Goal: Task Accomplishment & Management: Use online tool/utility

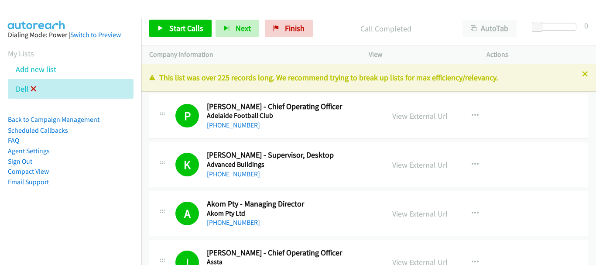
click at [33, 87] on icon at bounding box center [34, 89] width 6 height 6
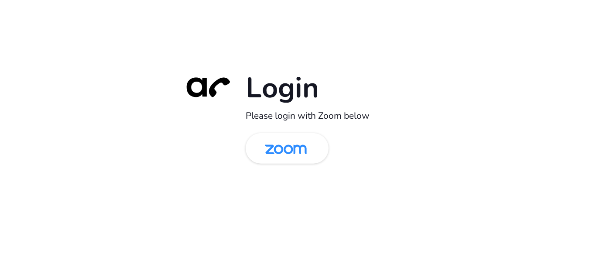
click at [290, 134] on link at bounding box center [286, 148] width 83 height 31
click at [290, 156] on img at bounding box center [286, 149] width 60 height 28
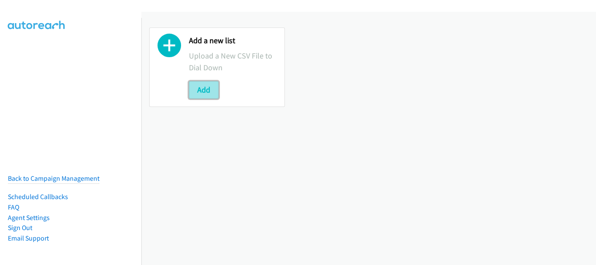
click at [211, 87] on button "Add" at bounding box center [204, 89] width 30 height 17
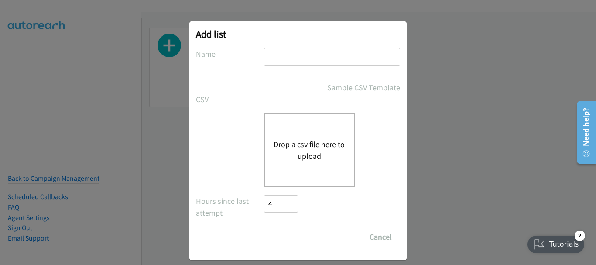
click at [278, 57] on input "text" at bounding box center [332, 57] width 136 height 18
type input "dell"
click at [290, 145] on button "Drop a csv file here to upload" at bounding box center [309, 150] width 72 height 24
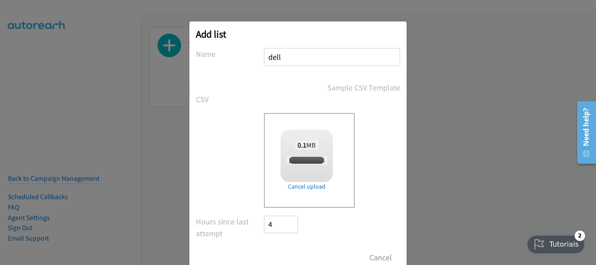
checkbox input "true"
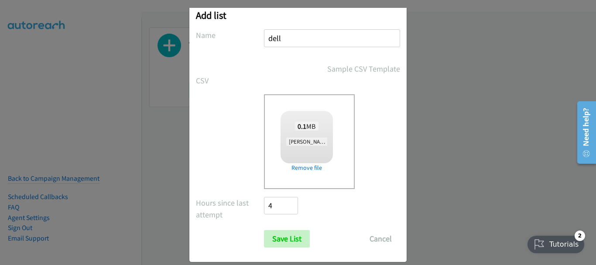
scroll to position [29, 0]
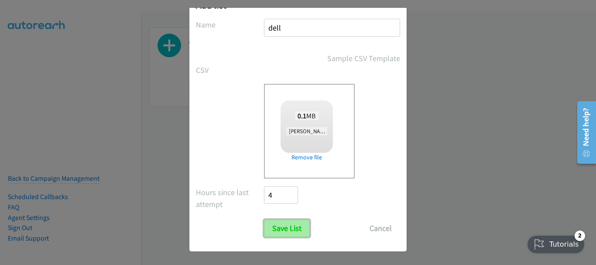
click at [289, 233] on input "Save List" at bounding box center [287, 227] width 46 height 17
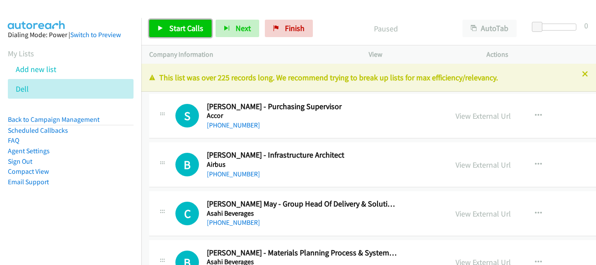
click at [182, 23] on span "Start Calls" at bounding box center [186, 28] width 34 height 10
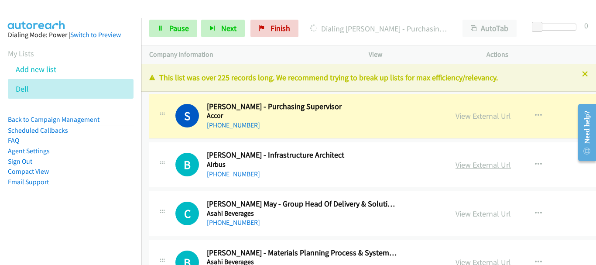
click at [486, 165] on link "View External Url" at bounding box center [482, 165] width 55 height 10
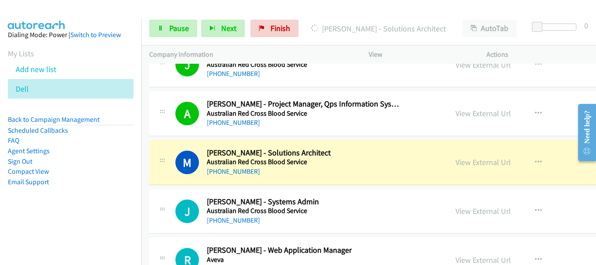
scroll to position [436, 0]
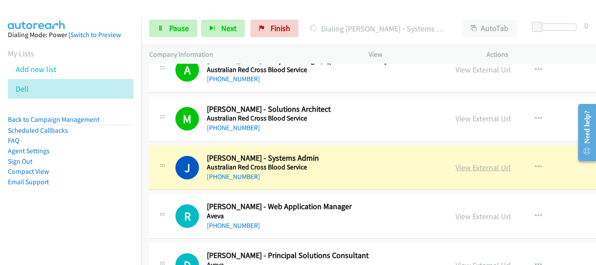
click at [466, 170] on link "View External Url" at bounding box center [482, 167] width 55 height 10
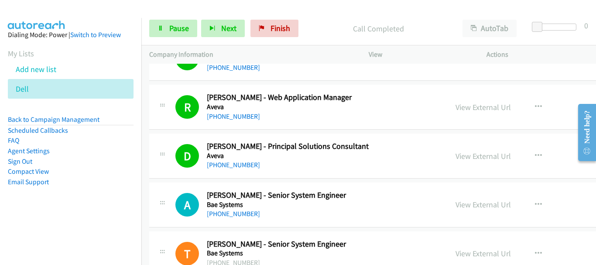
scroll to position [567, 0]
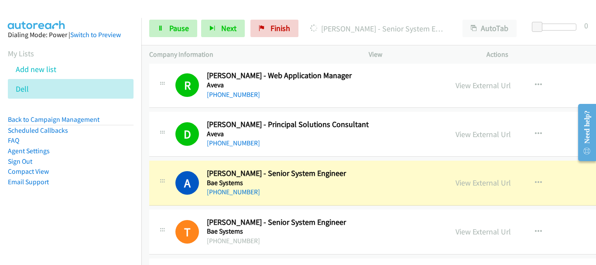
click at [534, 169] on div "View External Url View External Url Schedule/Manage Callback Start Calls Here R…" at bounding box center [525, 182] width 157 height 29
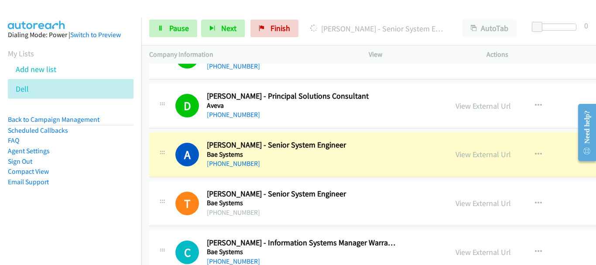
scroll to position [610, 0]
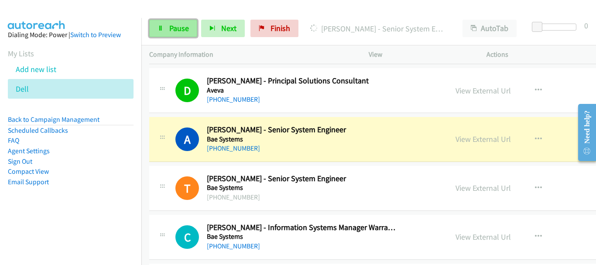
click at [186, 29] on span "Pause" at bounding box center [179, 28] width 20 height 10
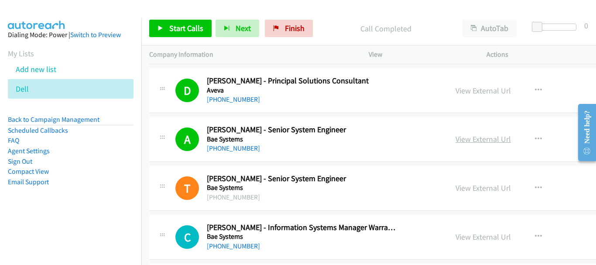
click at [461, 139] on link "View External Url" at bounding box center [482, 139] width 55 height 10
click at [182, 30] on span "Start Calls" at bounding box center [186, 28] width 34 height 10
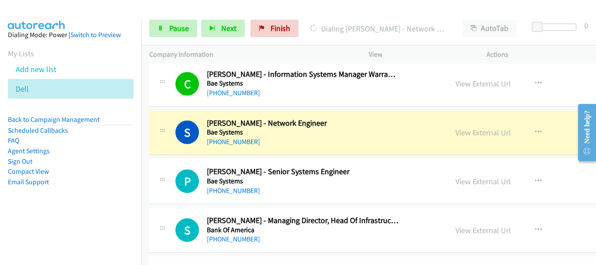
scroll to position [785, 0]
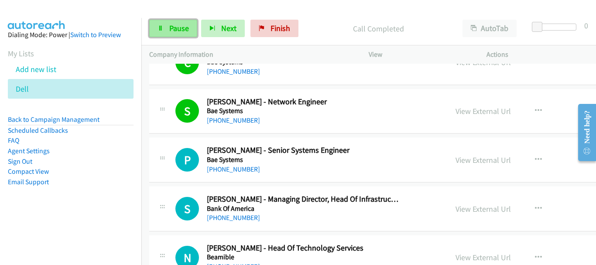
click at [173, 32] on span "Pause" at bounding box center [179, 28] width 20 height 10
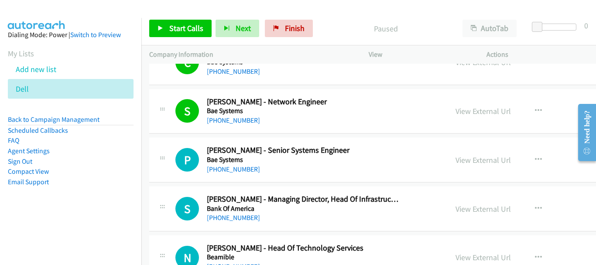
click at [72, 14] on div at bounding box center [294, 17] width 588 height 34
click at [182, 34] on link "Start Calls" at bounding box center [180, 28] width 62 height 17
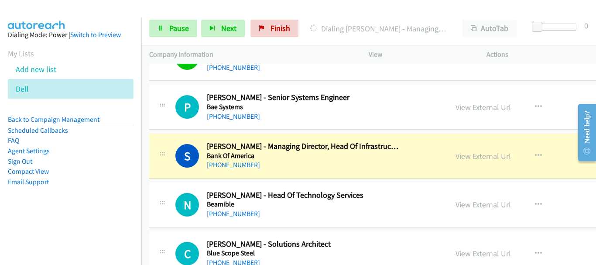
scroll to position [872, 0]
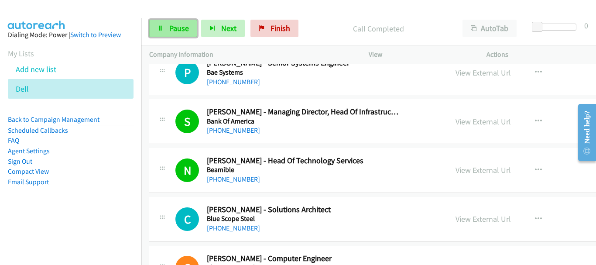
click at [149, 31] on link "Pause" at bounding box center [173, 28] width 48 height 17
click at [164, 26] on link "Pause" at bounding box center [173, 28] width 48 height 17
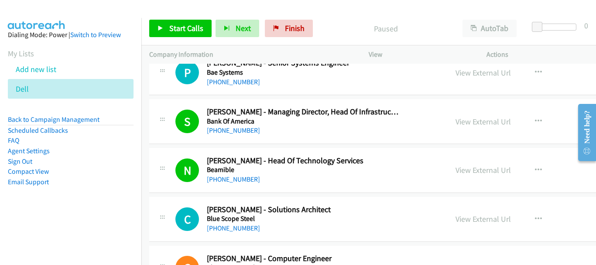
click at [175, 19] on div "Start Calls Pause Next Finish Paused AutoTab AutoTab 0" at bounding box center [368, 29] width 454 height 34
click at [178, 35] on link "Start Calls" at bounding box center [180, 28] width 62 height 17
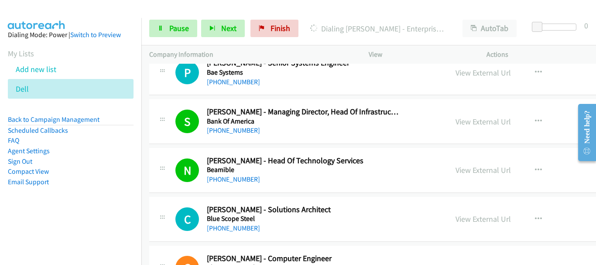
drag, startPoint x: 72, startPoint y: 17, endPoint x: 25, endPoint y: 31, distance: 49.5
click at [72, 17] on div at bounding box center [294, 17] width 588 height 34
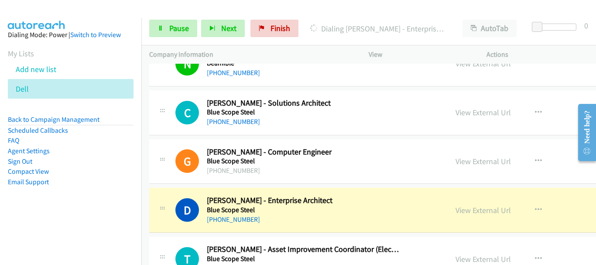
scroll to position [1047, 0]
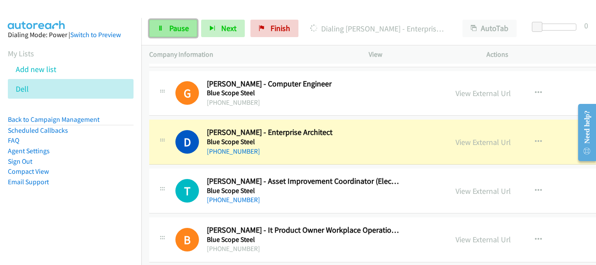
click at [170, 29] on span "Pause" at bounding box center [179, 28] width 20 height 10
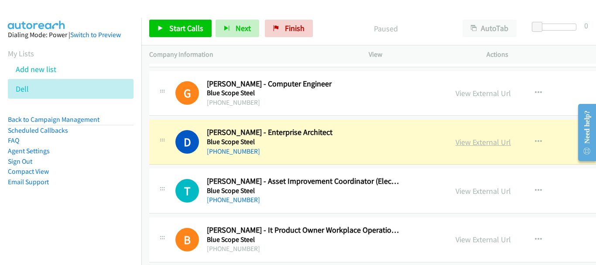
click at [460, 139] on link "View External Url" at bounding box center [482, 142] width 55 height 10
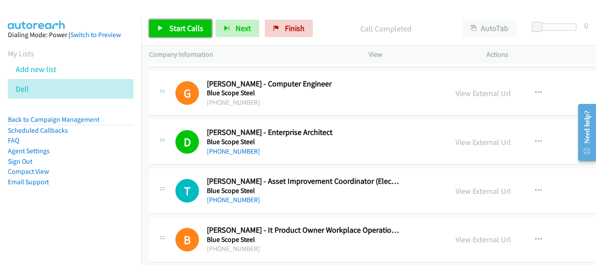
click at [161, 26] on icon at bounding box center [160, 29] width 6 height 6
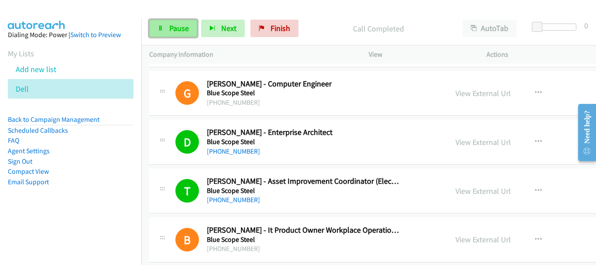
click at [181, 33] on link "Pause" at bounding box center [173, 28] width 48 height 17
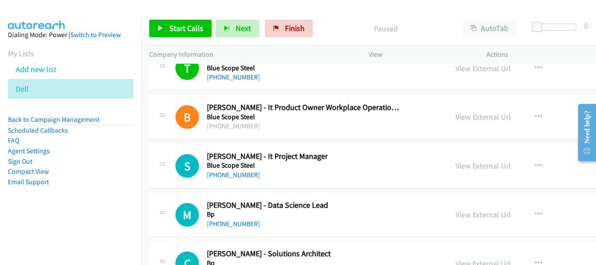
scroll to position [1177, 0]
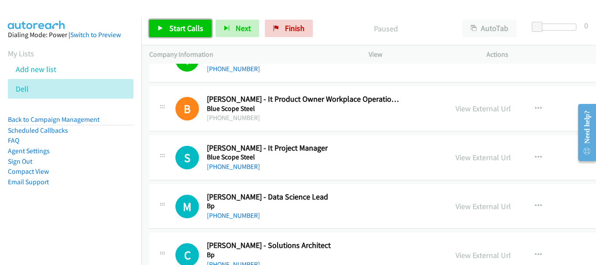
click at [165, 34] on link "Start Calls" at bounding box center [180, 28] width 62 height 17
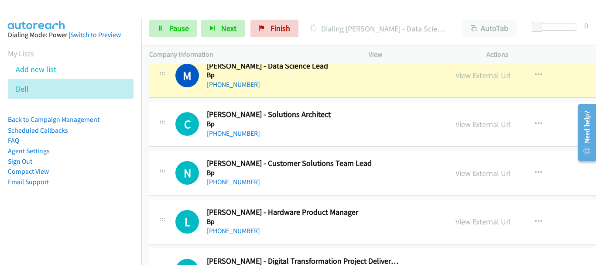
scroll to position [1265, 0]
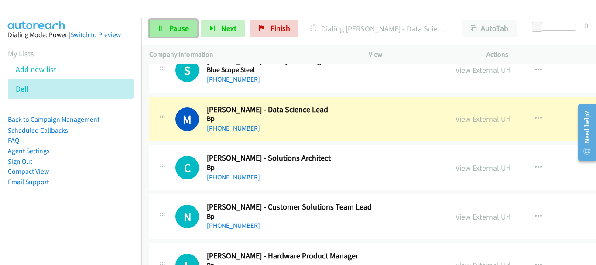
click at [183, 26] on span "Pause" at bounding box center [179, 28] width 20 height 10
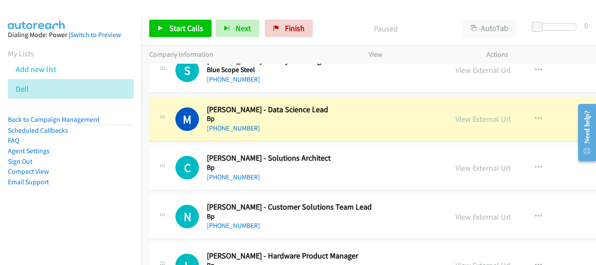
click at [471, 125] on div "View External Url" at bounding box center [482, 119] width 55 height 12
click at [473, 119] on link "View External Url" at bounding box center [482, 119] width 55 height 10
